Goal: Information Seeking & Learning: Learn about a topic

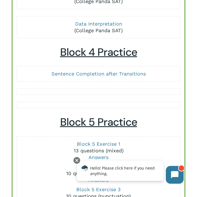
scroll to position [698, 0]
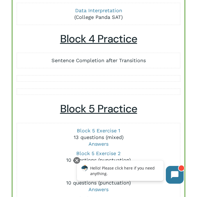
click at [103, 62] on link "Sentence Completion after Transitions" at bounding box center [98, 61] width 94 height 6
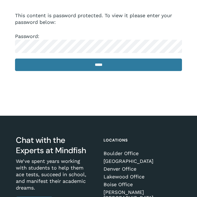
scroll to position [23, 0]
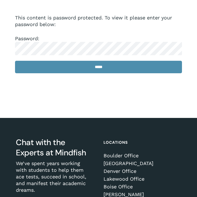
click at [48, 69] on input "*****" at bounding box center [98, 67] width 167 height 13
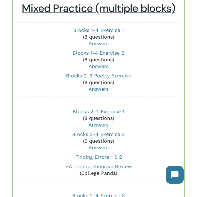
scroll to position [35, 0]
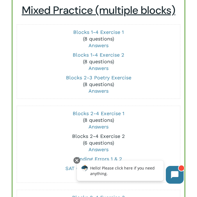
click at [76, 135] on link "Blocks 2-4 Exercise 2" at bounding box center [98, 136] width 53 height 6
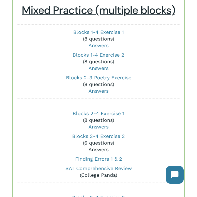
click at [96, 150] on link "Answers" at bounding box center [98, 150] width 20 height 6
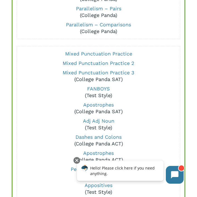
scroll to position [1015, 0]
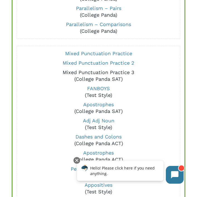
click at [113, 73] on link "Mixed Punctuation Practice 3" at bounding box center [99, 72] width 72 height 6
